Goal: Find specific page/section: Find specific page/section

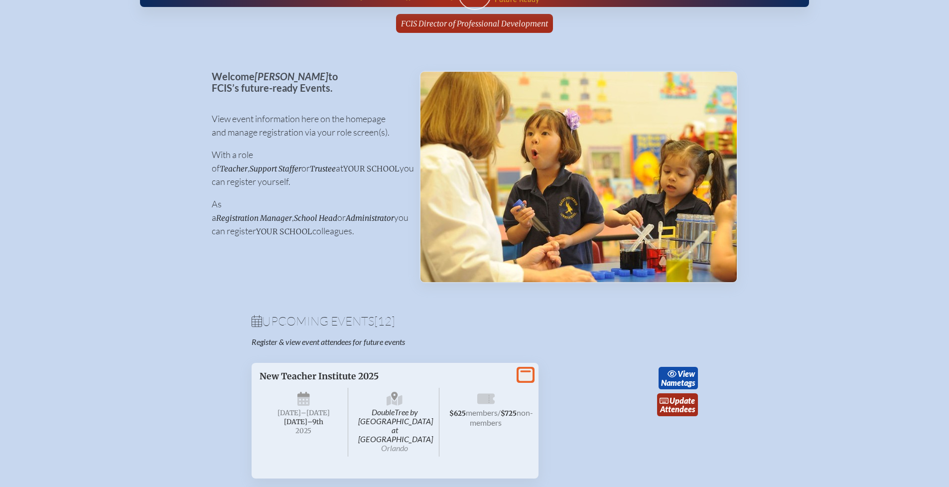
scroll to position [170, 0]
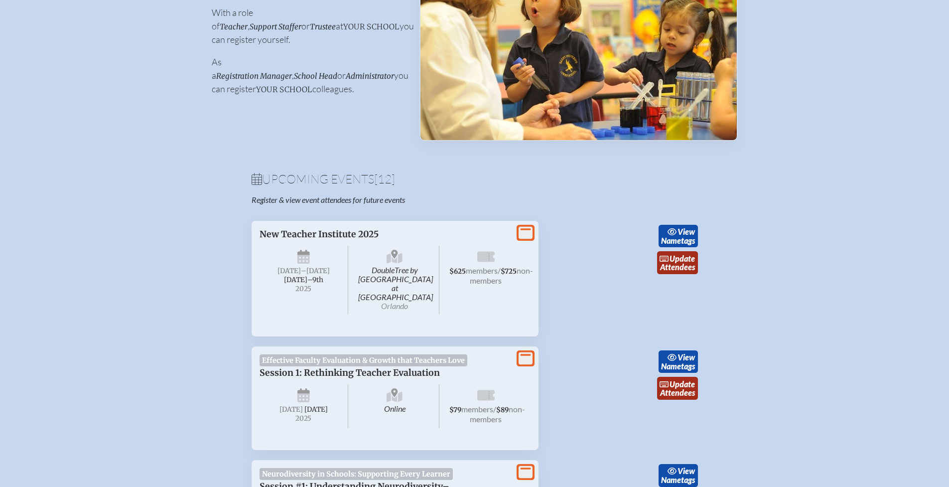
click at [524, 233] on icon at bounding box center [526, 232] width 14 height 12
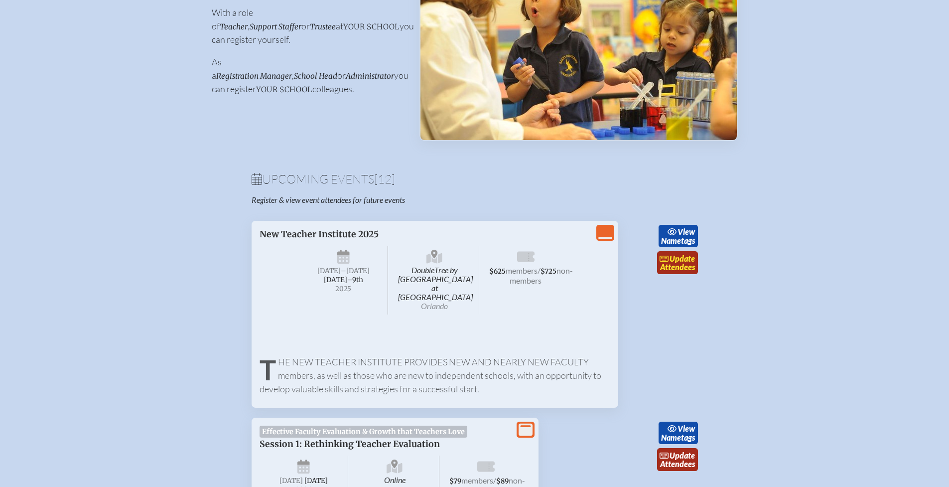
click at [675, 265] on link "update Attendees" at bounding box center [677, 262] width 41 height 23
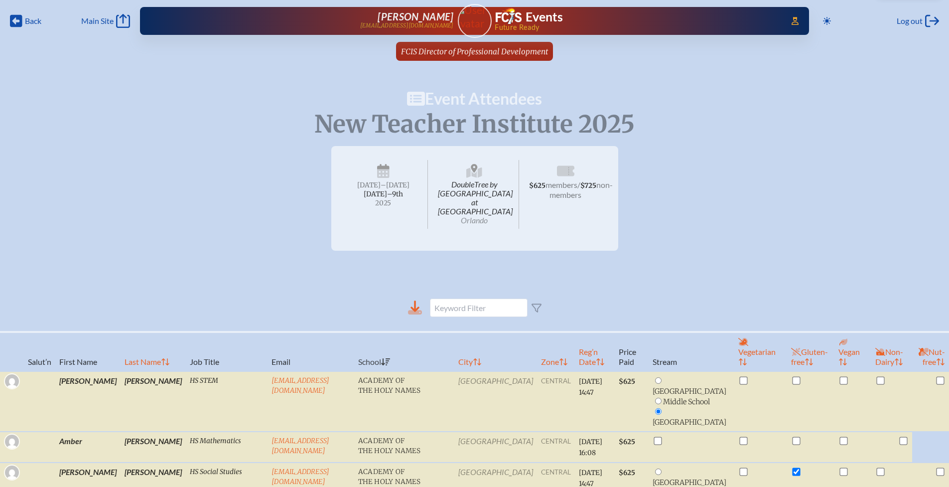
click at [415, 310] on icon at bounding box center [415, 312] width 14 height 4
click at [29, 20] on span "Back" at bounding box center [33, 21] width 16 height 10
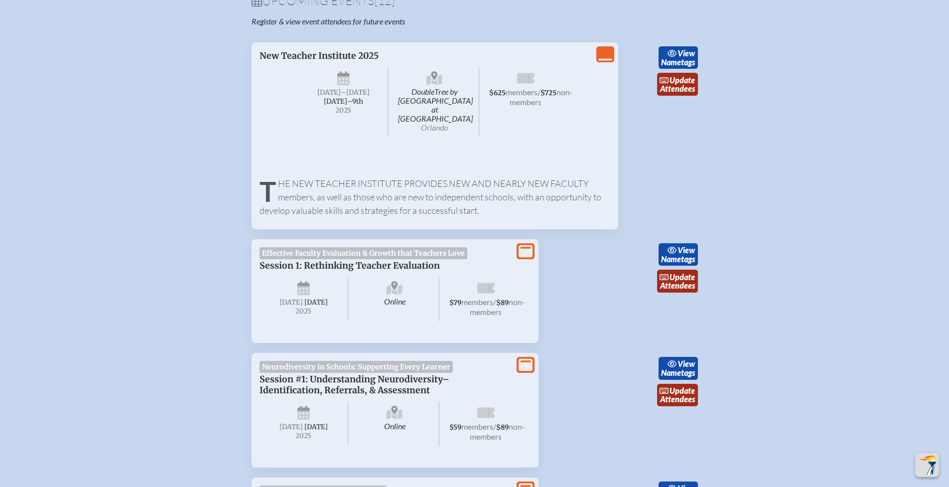
scroll to position [352, 0]
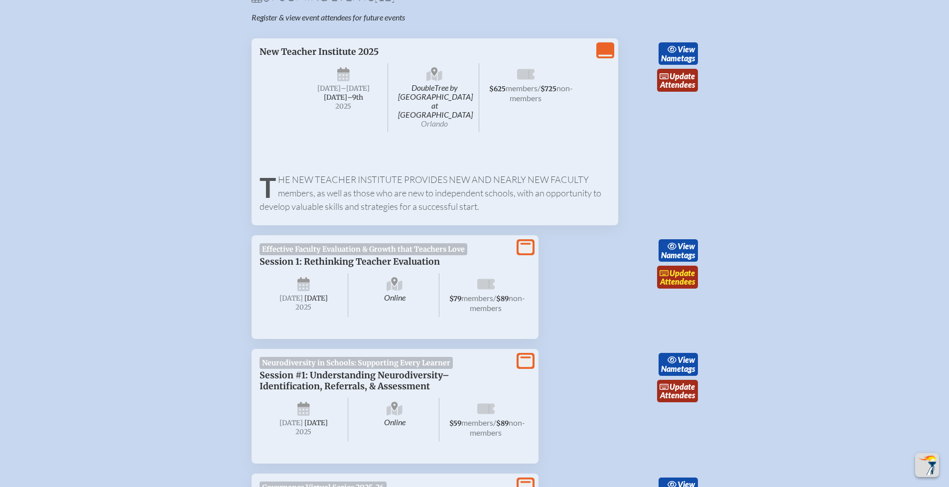
click at [680, 272] on link "update Attendees" at bounding box center [677, 277] width 41 height 23
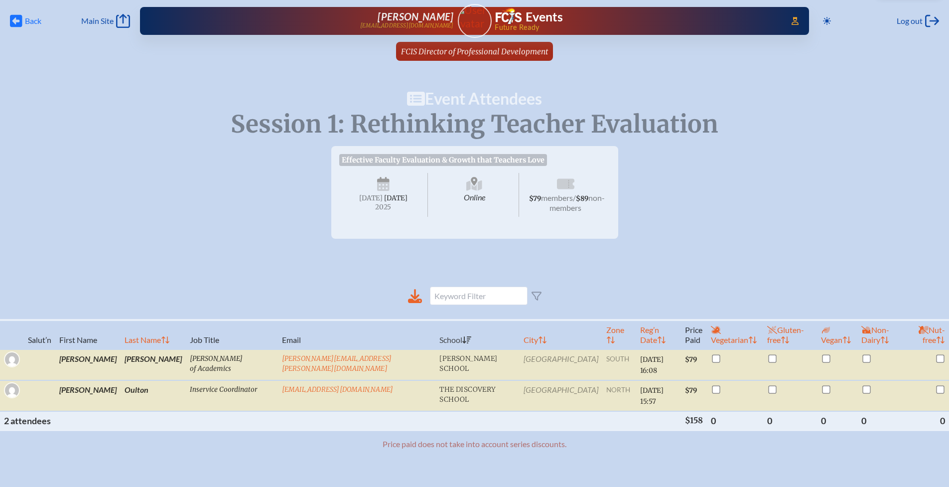
click at [27, 19] on span "Back" at bounding box center [33, 21] width 16 height 10
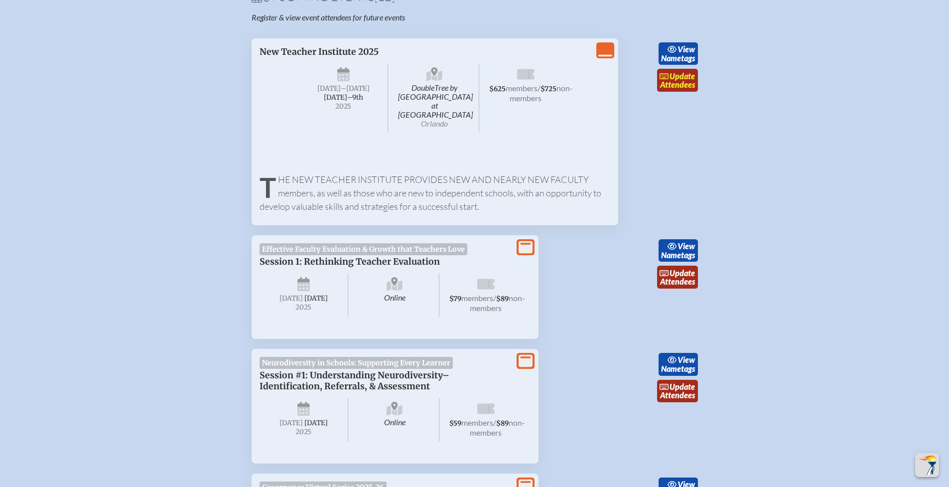
click at [674, 75] on span "update" at bounding box center [682, 75] width 25 height 9
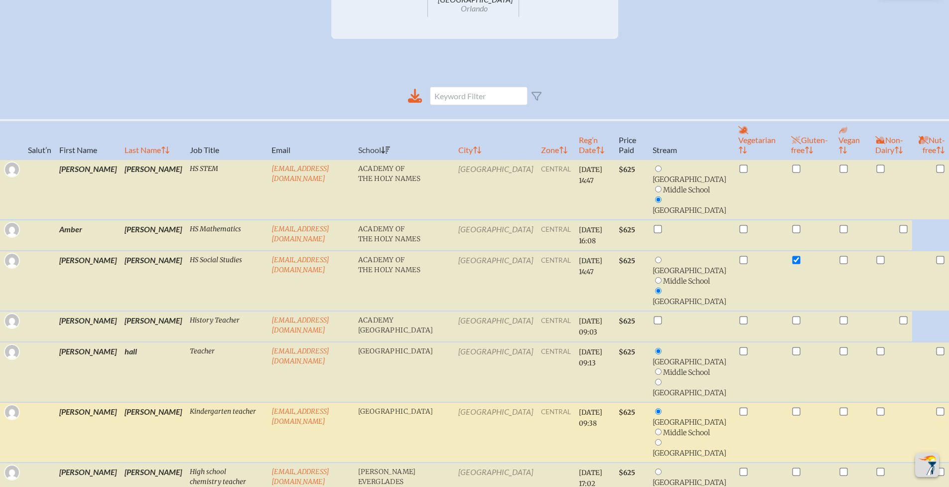
scroll to position [94, 0]
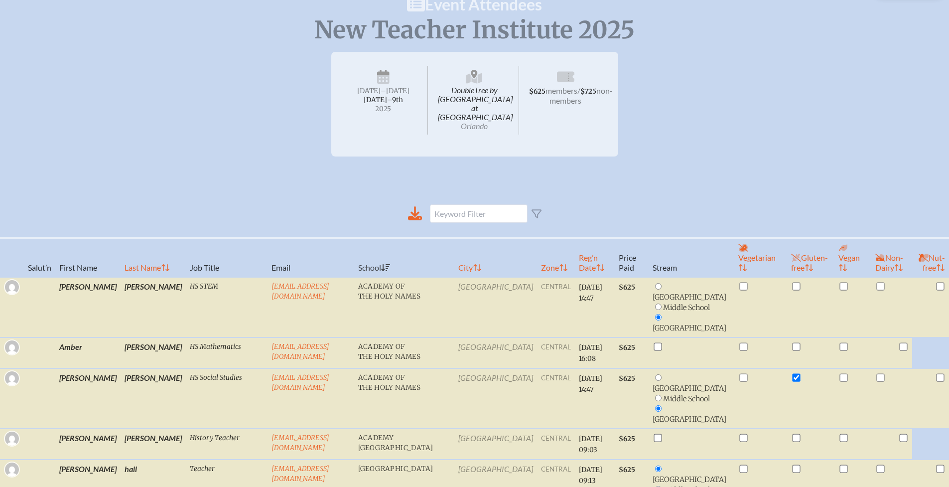
click at [838, 106] on div "New Teacher Institute 2025 DoubleTree by [GEOGRAPHIC_DATA] at [GEOGRAPHIC_DATA]…" at bounding box center [474, 104] width 949 height 105
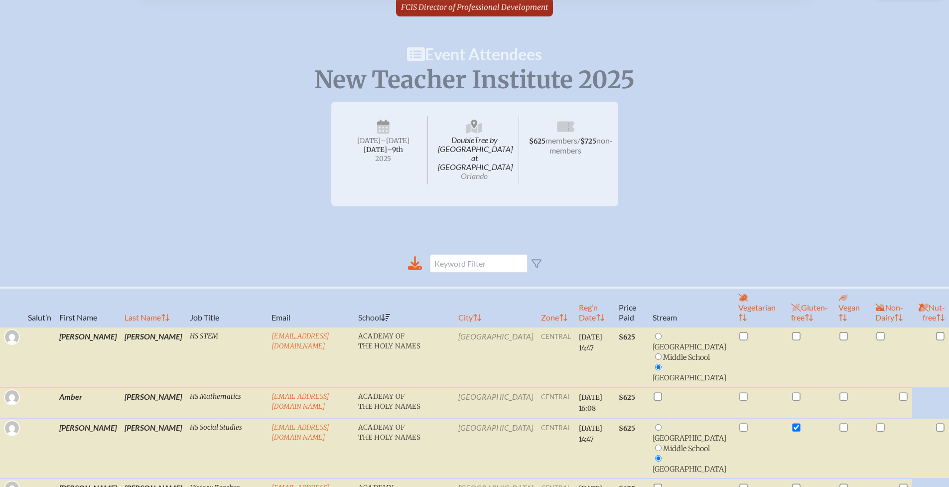
scroll to position [0, 0]
